Goal: Information Seeking & Learning: Learn about a topic

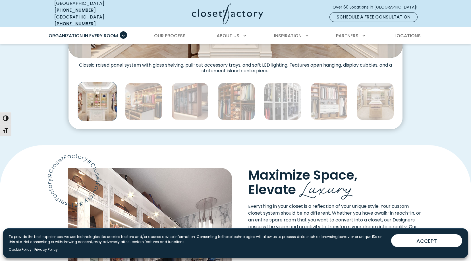
scroll to position [415, 0]
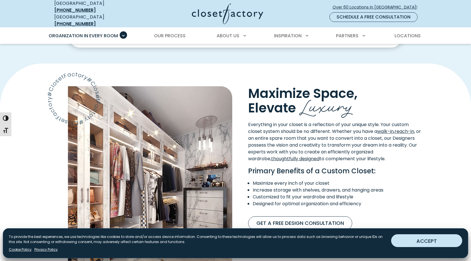
click at [428, 242] on button "ACCEPT" at bounding box center [426, 240] width 71 height 13
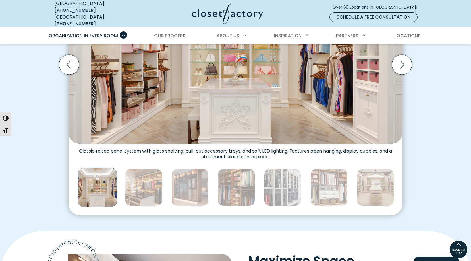
scroll to position [242, 0]
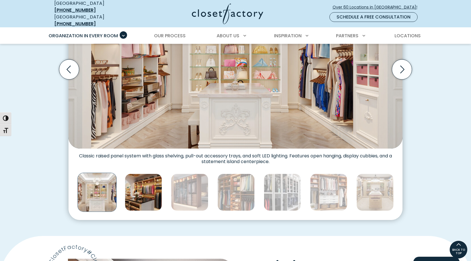
click at [136, 196] on img "Thumbnail Gallery" at bounding box center [143, 191] width 37 height 37
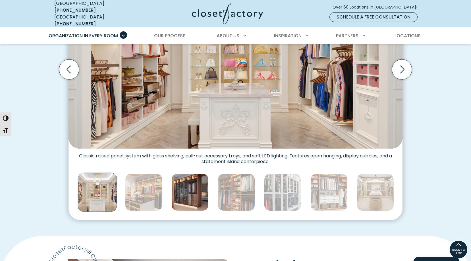
click at [180, 192] on img "Thumbnail Gallery" at bounding box center [189, 191] width 37 height 37
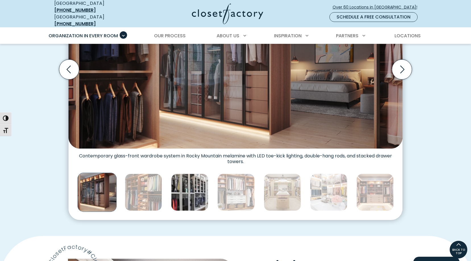
click at [193, 192] on img "Thumbnail Gallery" at bounding box center [189, 191] width 37 height 37
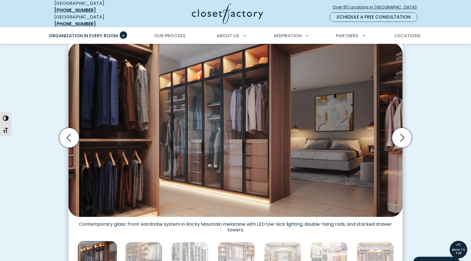
scroll to position [174, 0]
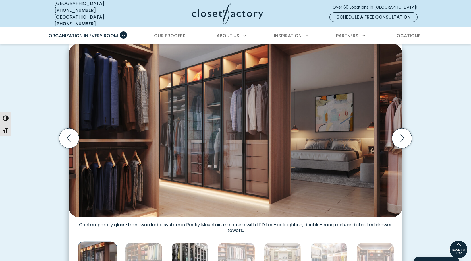
click at [190, 247] on img "Thumbnail Gallery" at bounding box center [189, 260] width 37 height 37
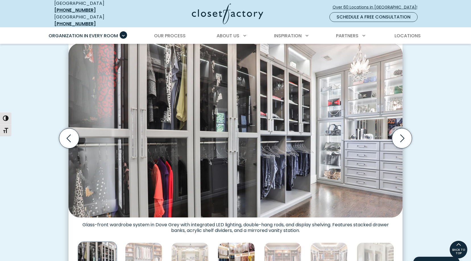
click at [231, 250] on img "Thumbnail Gallery" at bounding box center [236, 260] width 37 height 37
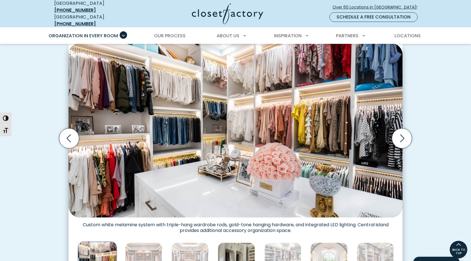
click at [240, 248] on img "Thumbnail Gallery" at bounding box center [236, 260] width 37 height 37
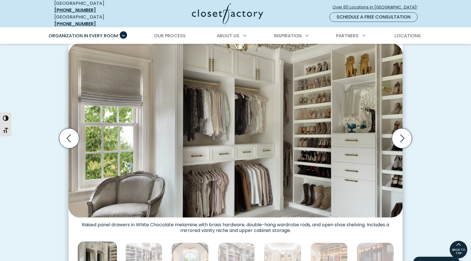
click at [240, 248] on img "Thumbnail Gallery" at bounding box center [236, 260] width 37 height 37
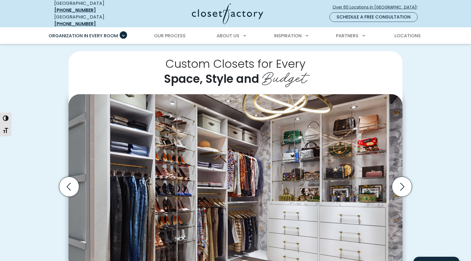
scroll to position [0, 0]
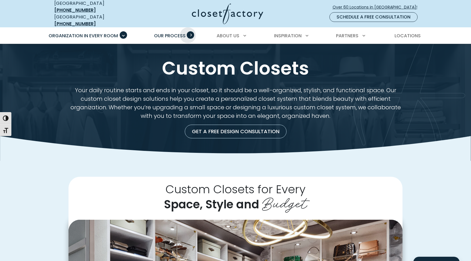
click at [188, 31] on span "Primary Menu" at bounding box center [190, 34] width 7 height 7
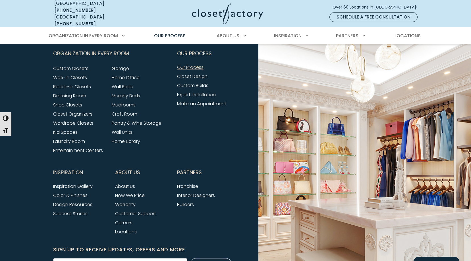
scroll to position [1400, 0]
